Goal: Find specific page/section: Find specific page/section

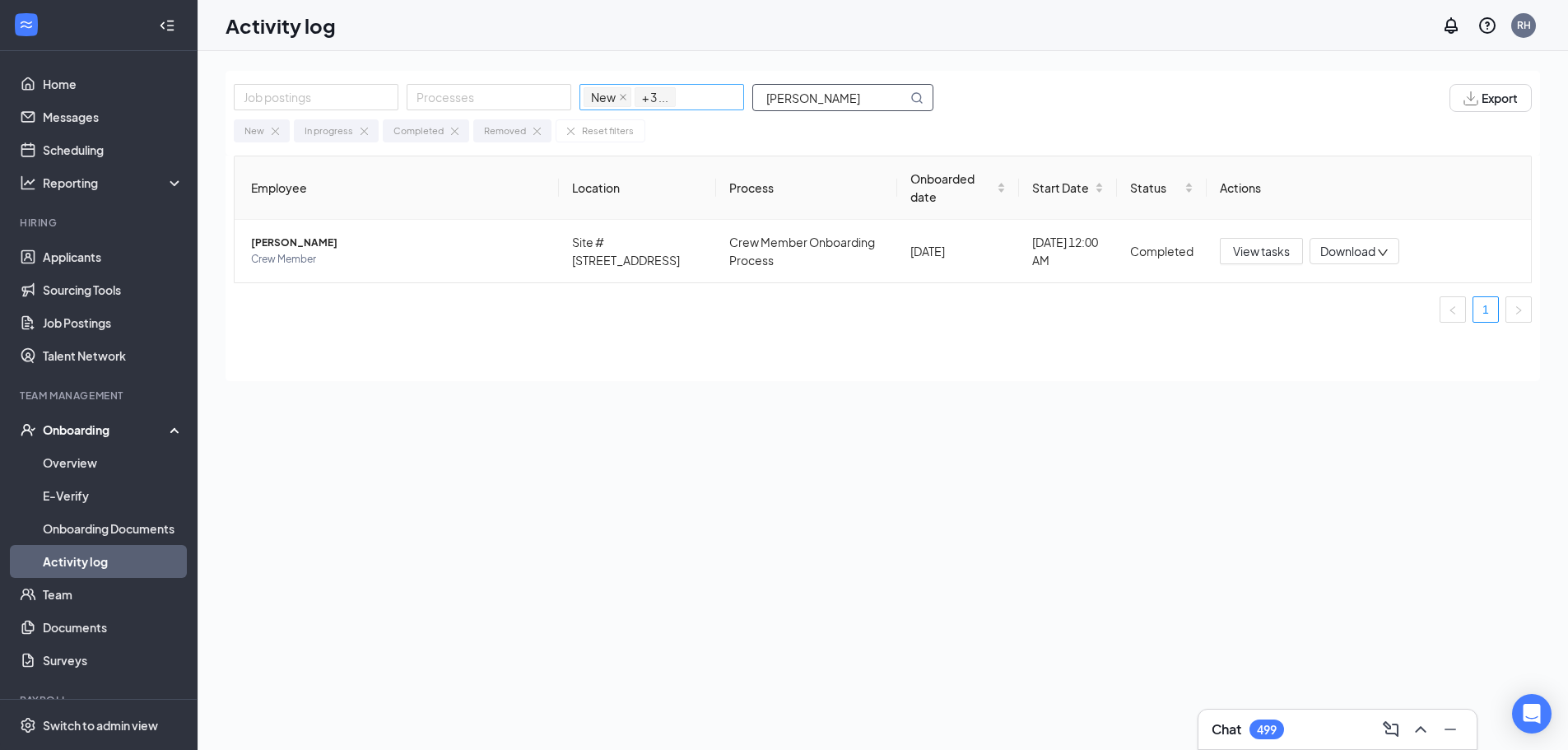
drag, startPoint x: 0, startPoint y: 0, endPoint x: 664, endPoint y: 97, distance: 671.0
click at [664, 97] on div "Job postings Processes New In progress Completed Removed + 3 ... [PERSON_NAME]" at bounding box center [592, 98] width 717 height 28
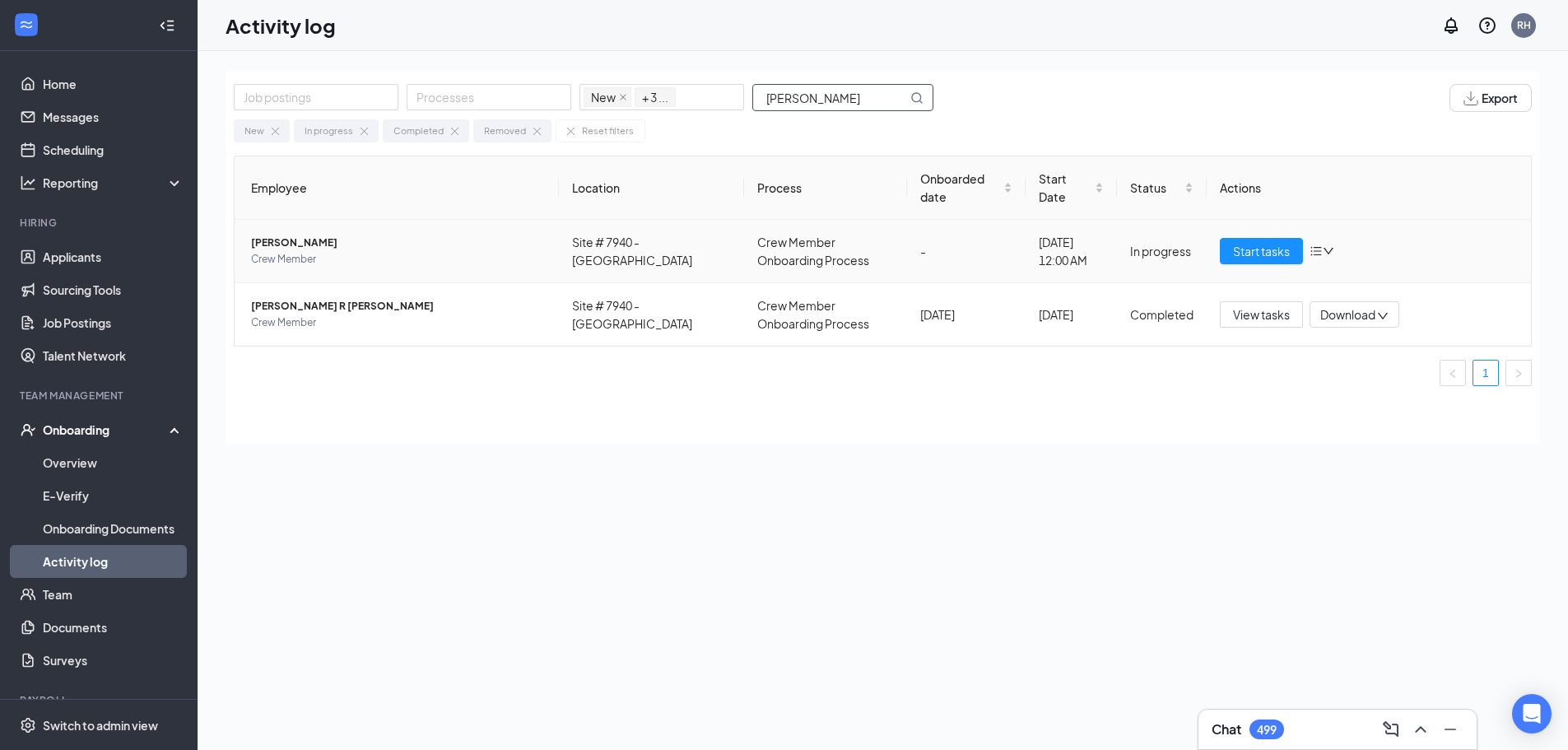
type input "[PERSON_NAME]"
click at [455, 251] on span "Crew Member" at bounding box center [397, 259] width 294 height 17
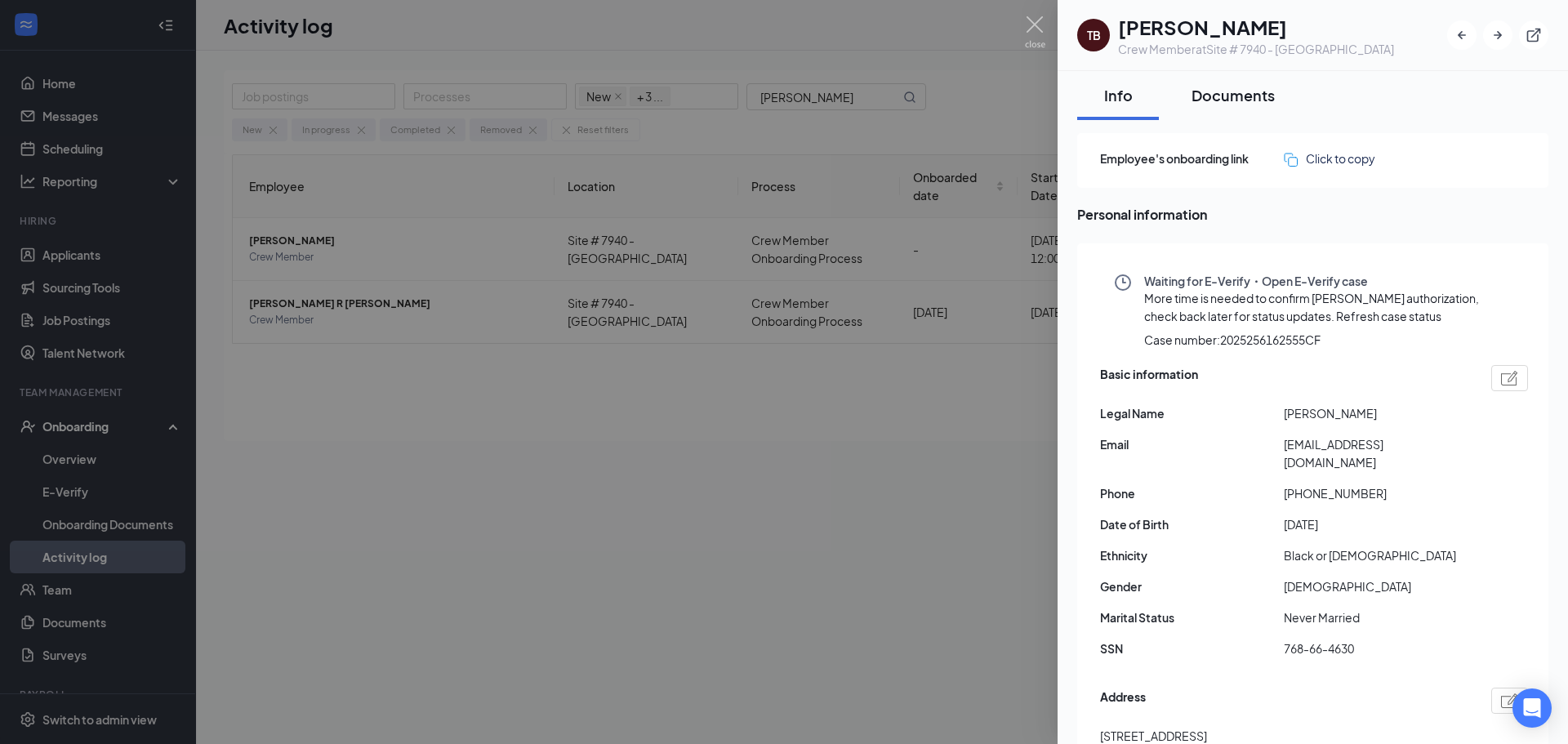
click at [1236, 92] on div "Documents" at bounding box center [1233, 94] width 84 height 21
